Goal: Find specific page/section

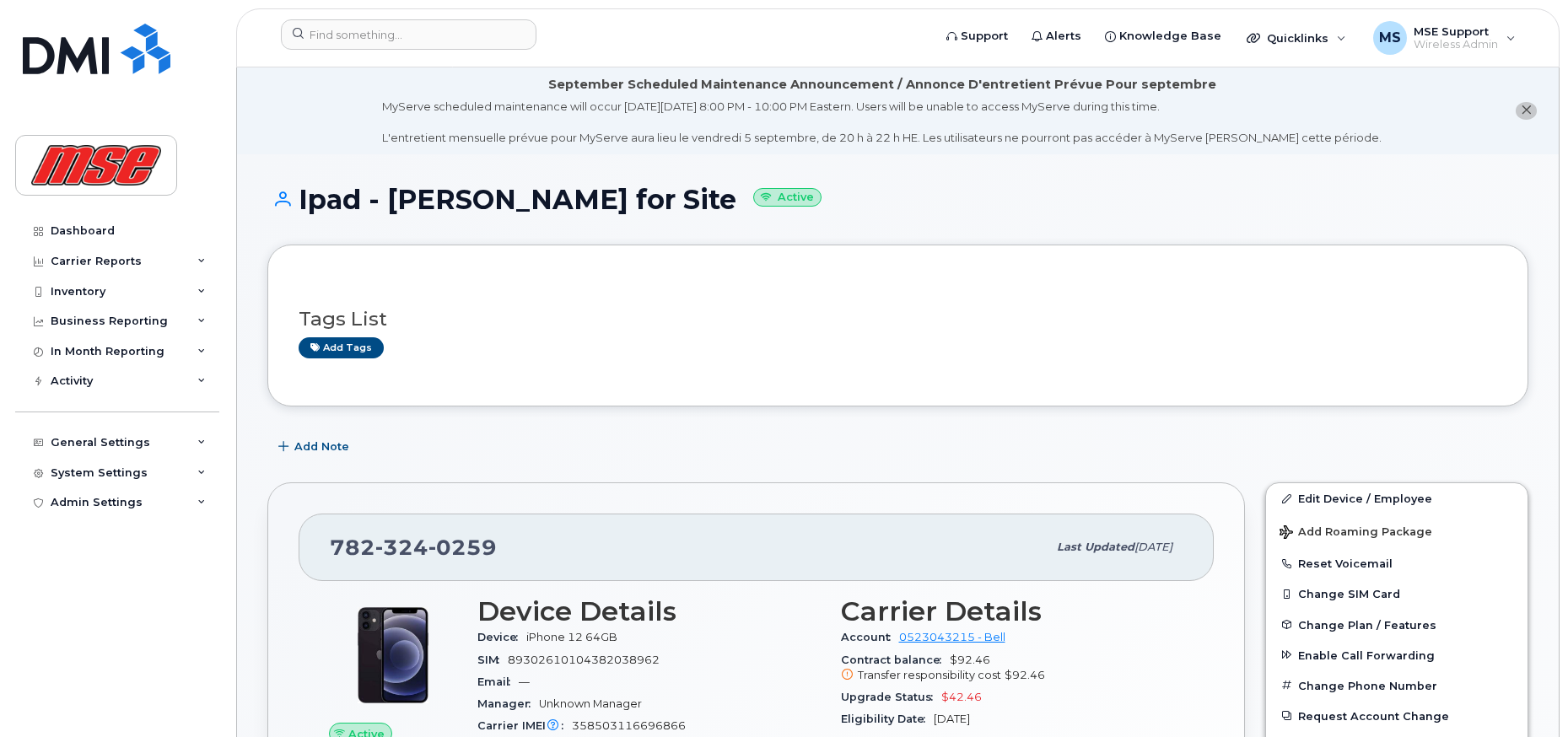
scroll to position [338, 0]
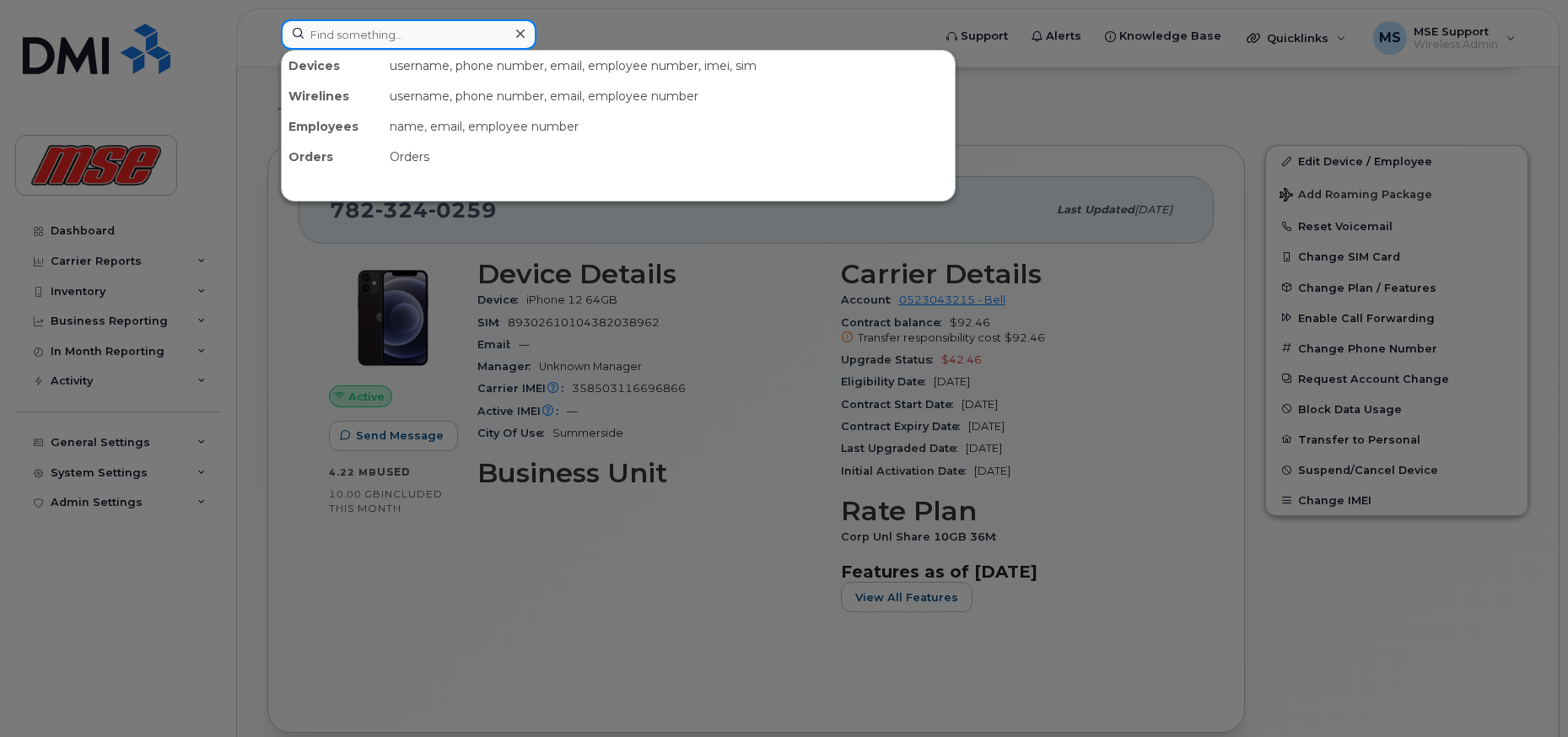
click at [348, 37] on input at bounding box center [408, 35] width 255 height 31
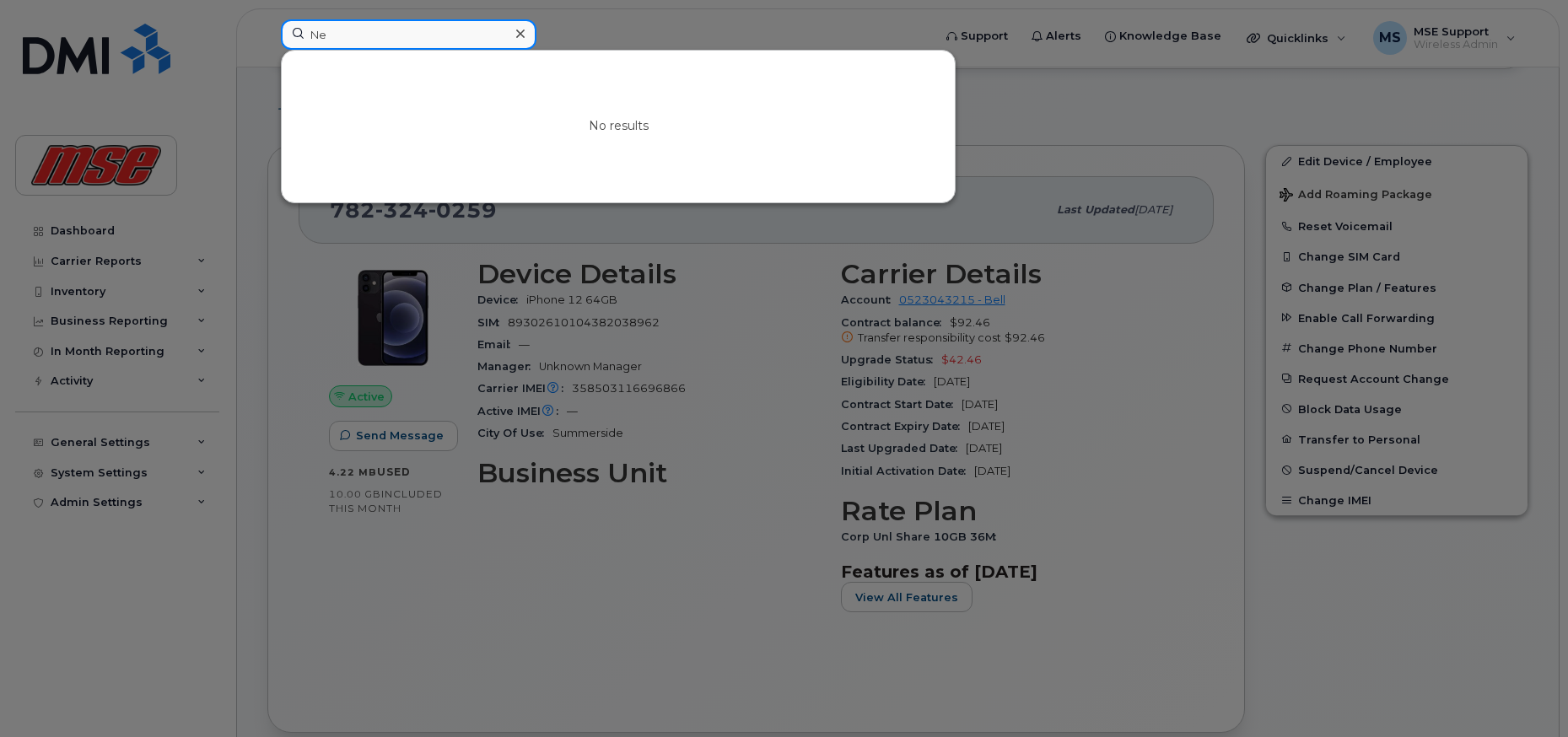
type input "N"
type input "nfu"
click at [383, 589] on div at bounding box center [784, 368] width 1568 height 737
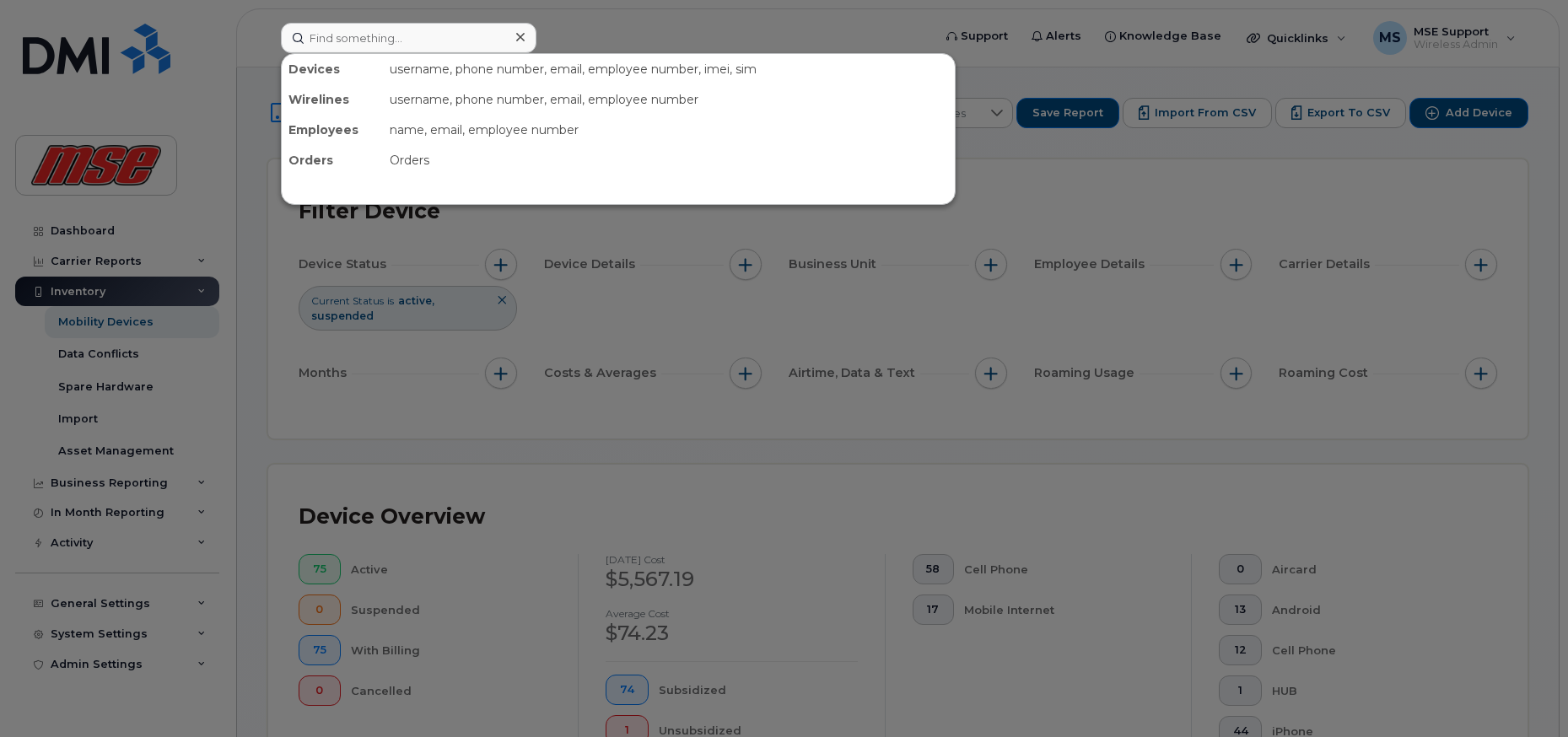
click at [446, 35] on input at bounding box center [408, 38] width 255 height 31
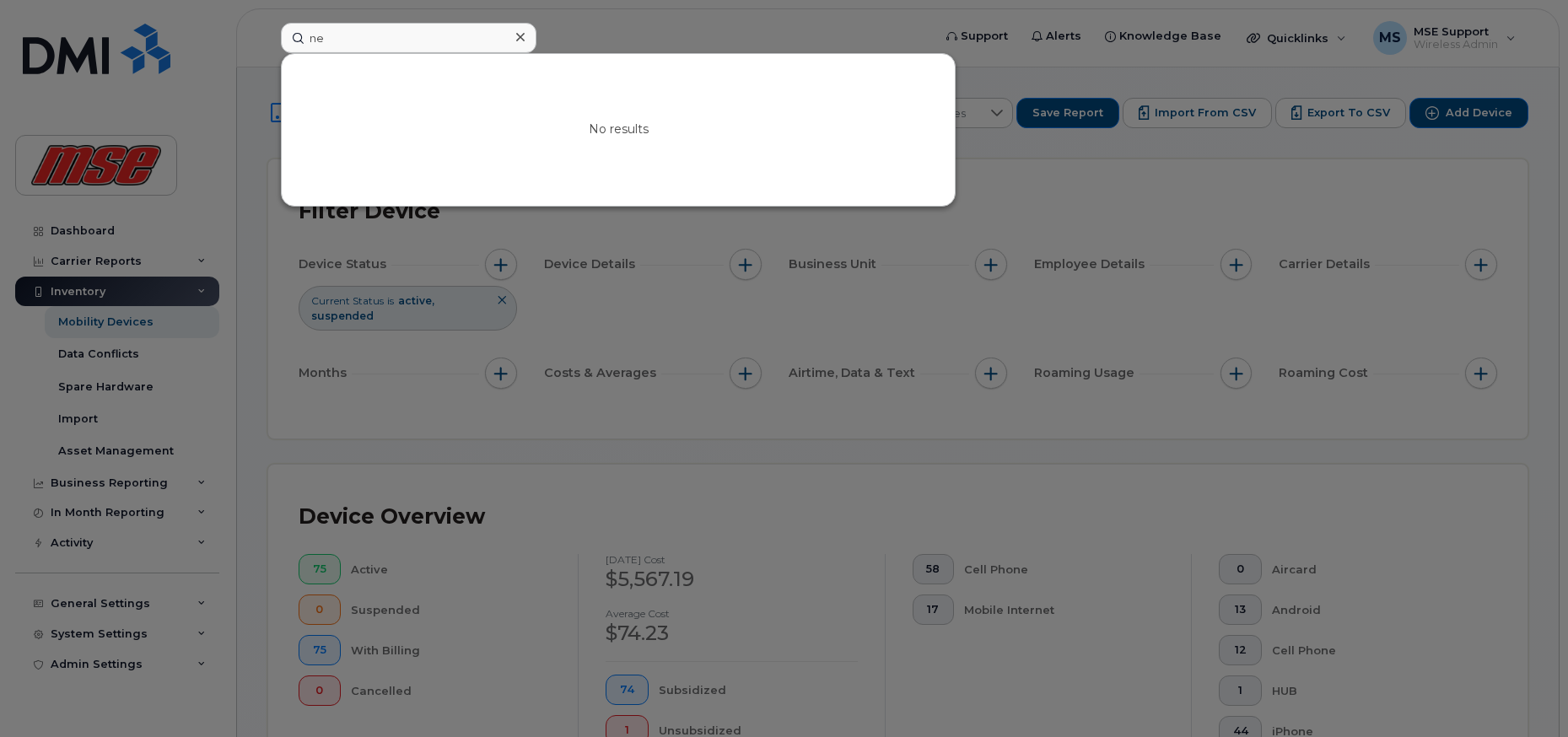
type input "n"
type input "nf"
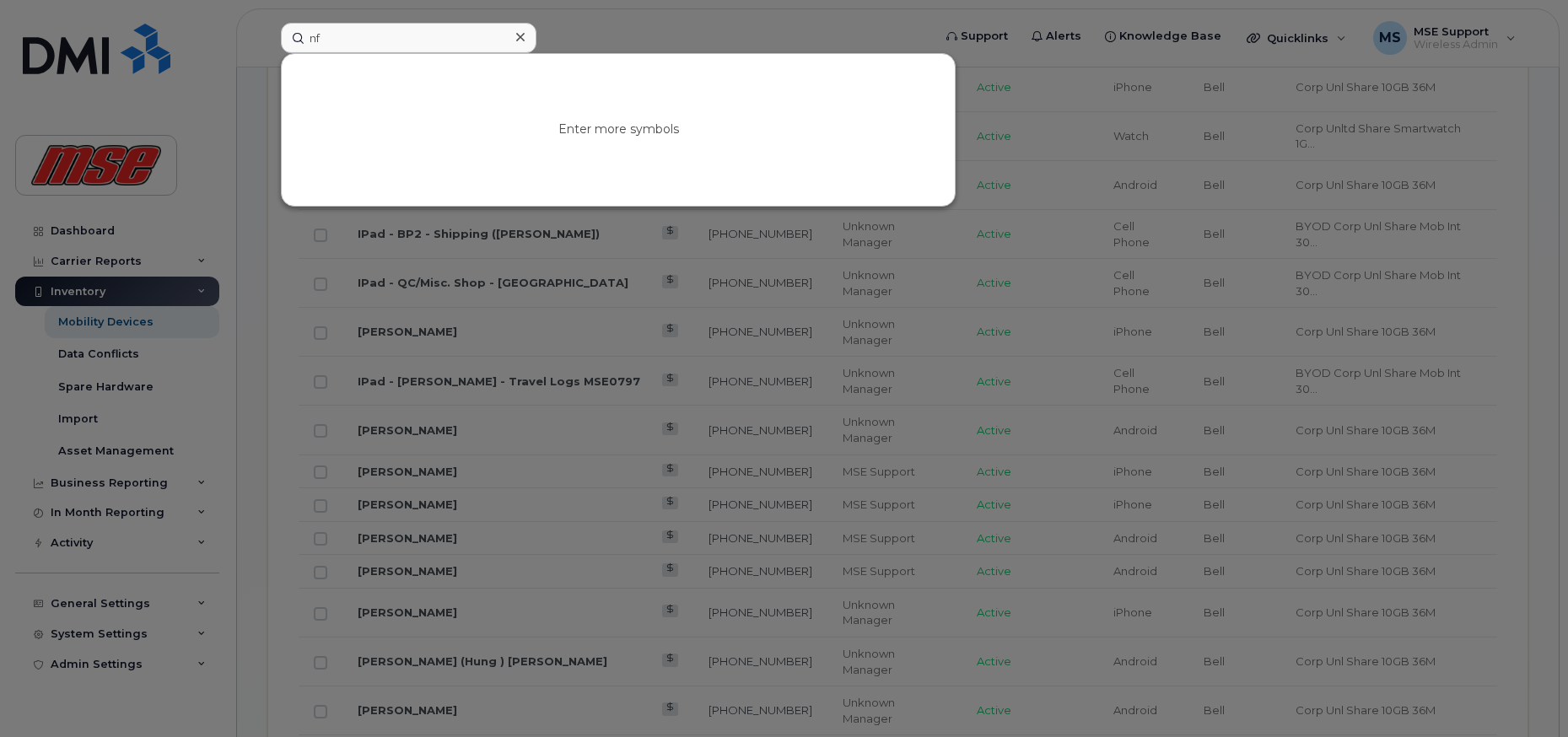
scroll to position [1181, 0]
